Goal: Task Accomplishment & Management: Manage account settings

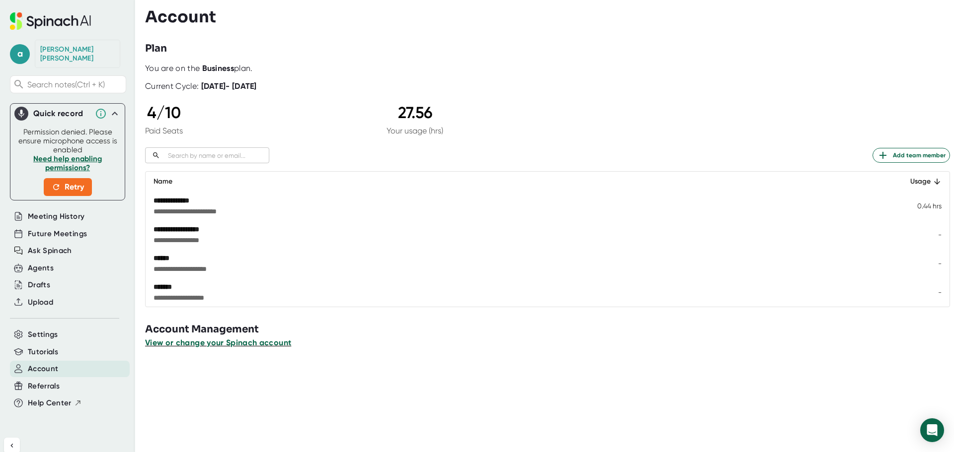
click at [222, 343] on span "View or change your Spinach account" at bounding box center [218, 342] width 146 height 9
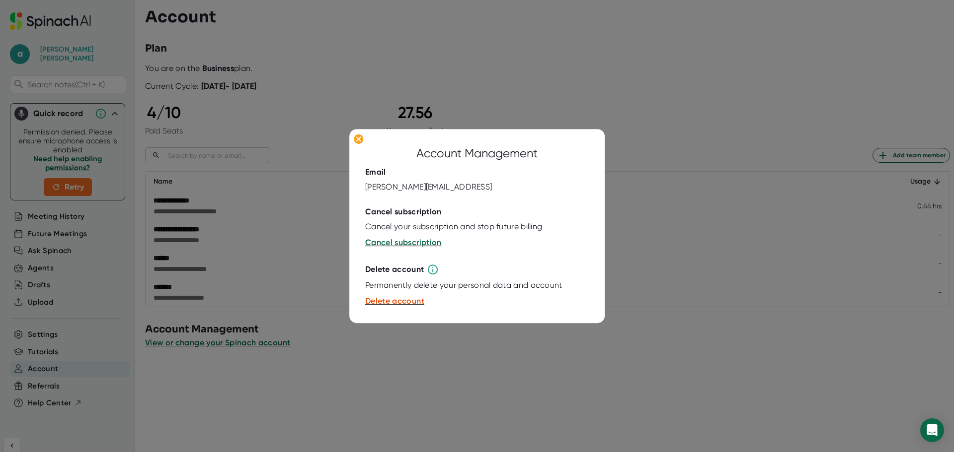
click at [368, 340] on div at bounding box center [477, 226] width 954 height 452
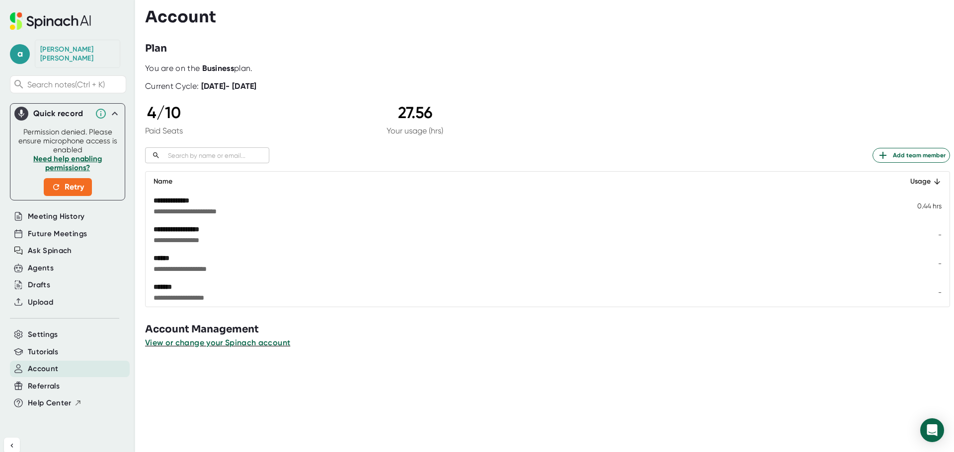
click at [112, 112] on icon at bounding box center [115, 113] width 6 height 3
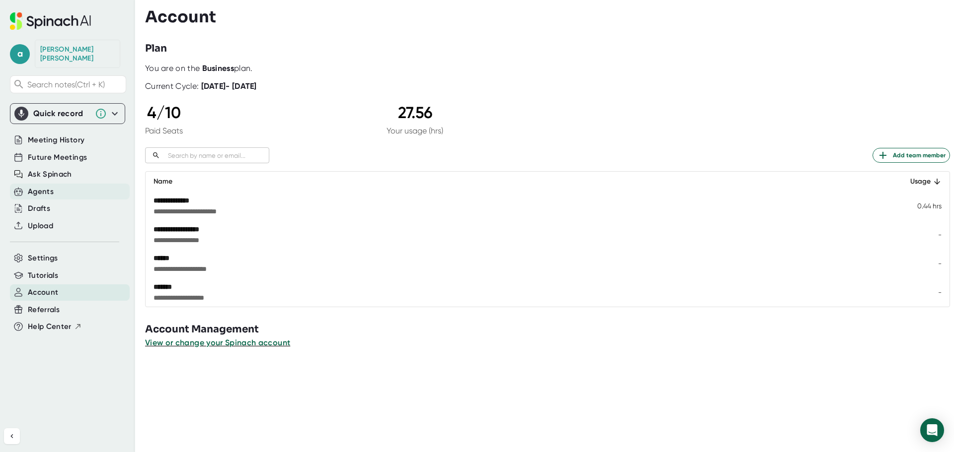
click at [50, 186] on div "Agents" at bounding box center [41, 191] width 26 height 11
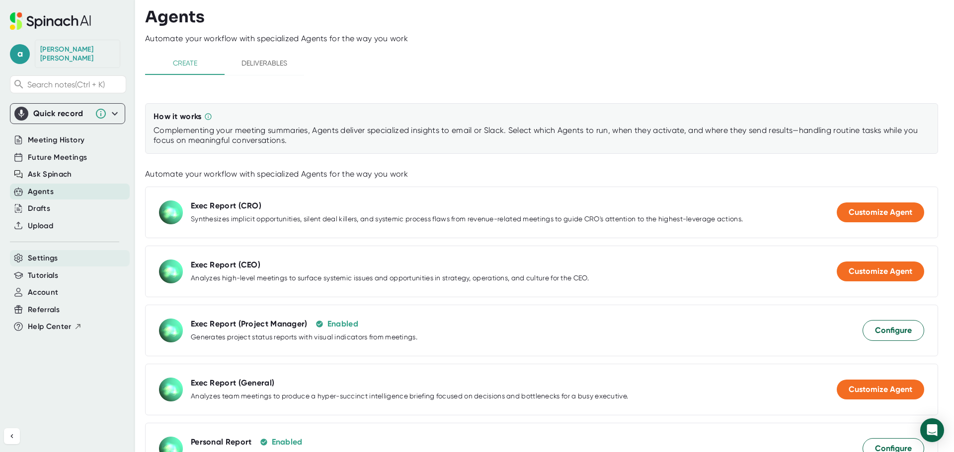
click at [47, 253] on span "Settings" at bounding box center [43, 258] width 30 height 11
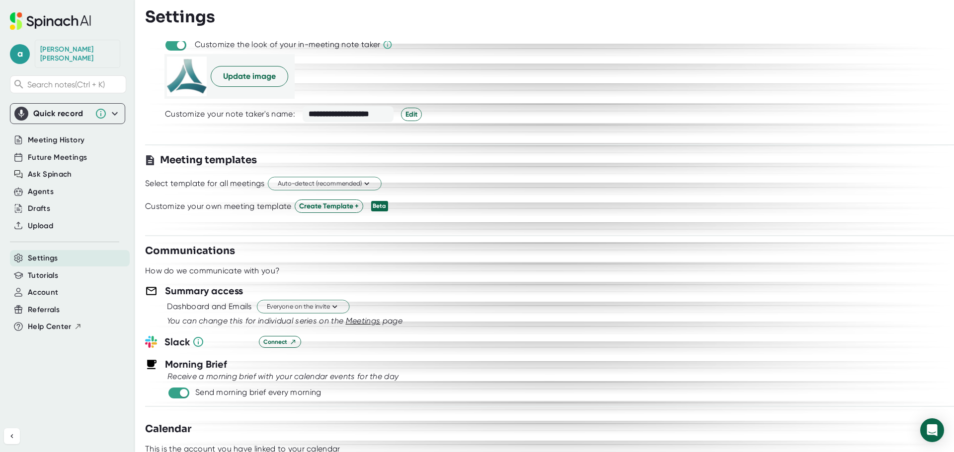
scroll to position [248, 0]
